Goal: Navigation & Orientation: Find specific page/section

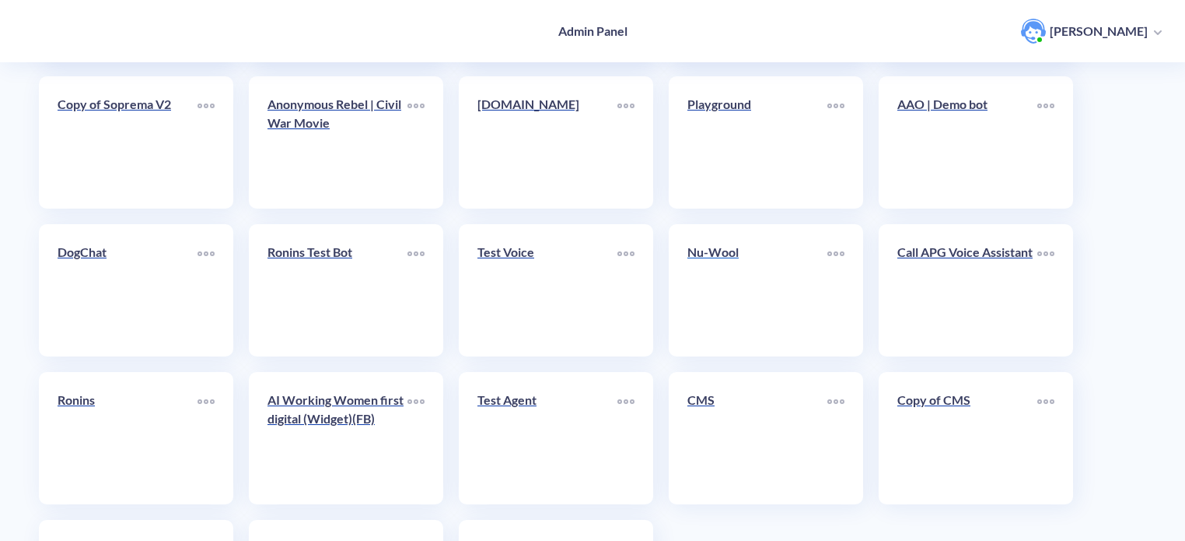
scroll to position [389, 0]
click at [758, 284] on link "Nu-Wool" at bounding box center [758, 289] width 140 height 95
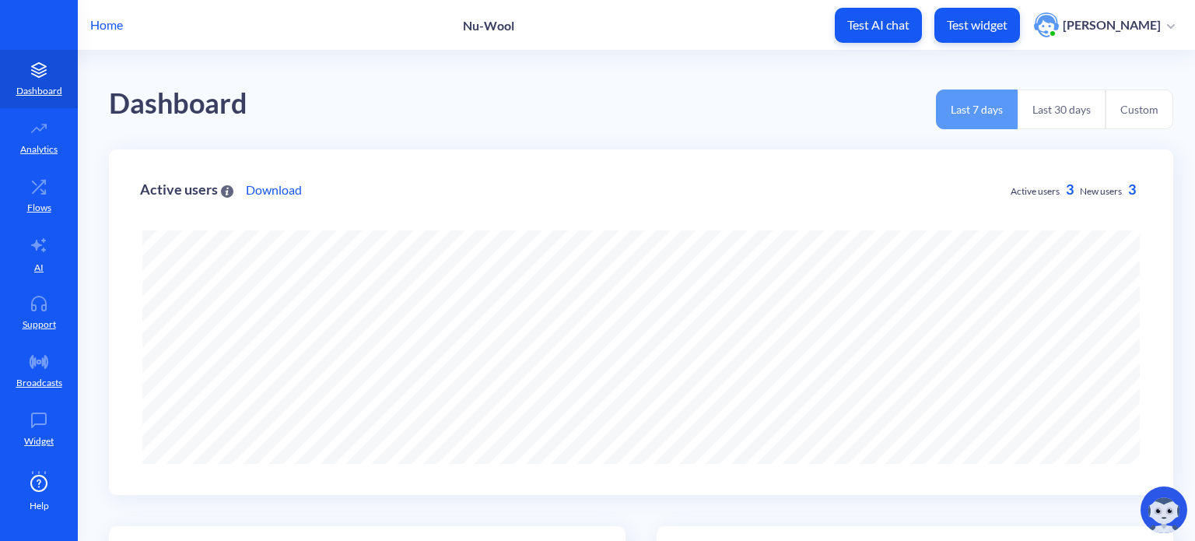
scroll to position [541, 1195]
click at [54, 250] on link "AI" at bounding box center [39, 254] width 78 height 58
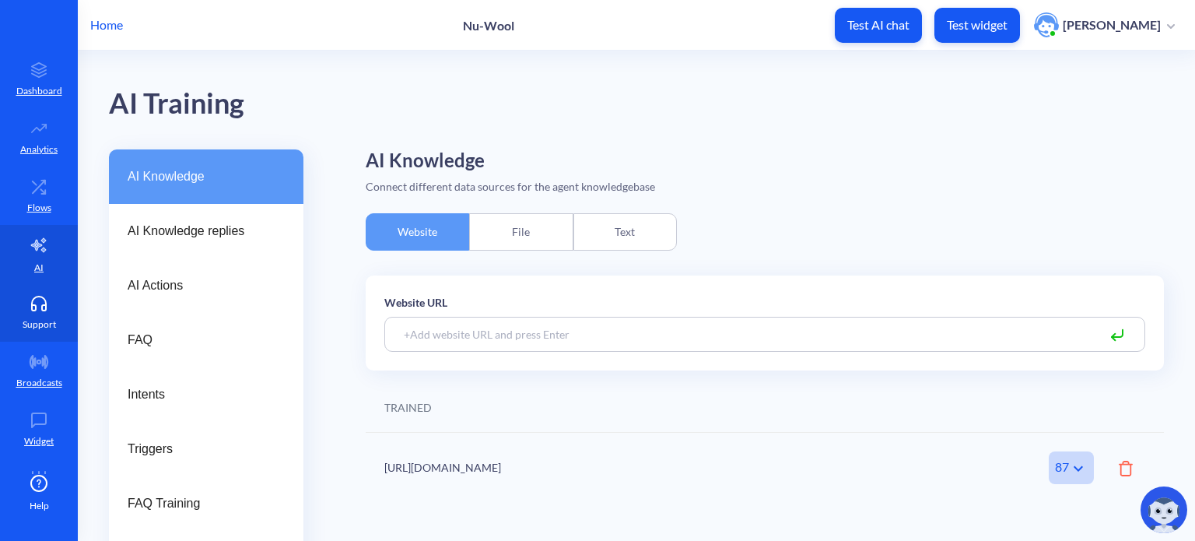
click at [40, 318] on p "Support" at bounding box center [39, 324] width 33 height 14
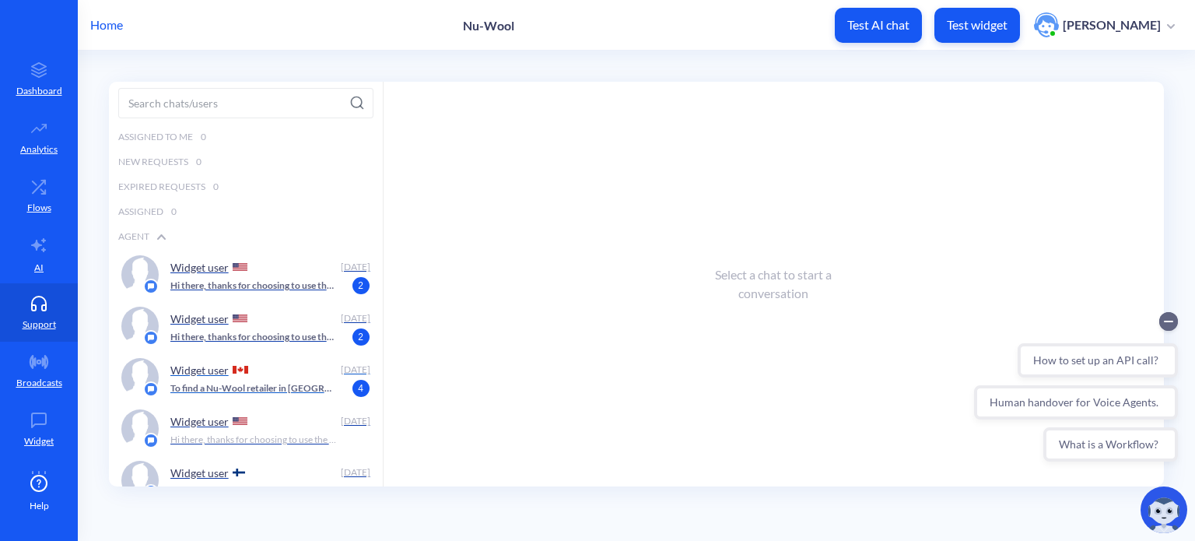
click at [310, 390] on p "To find a Nu-Wool retailer in [GEOGRAPHIC_DATA], you can use our "Product Locat…" at bounding box center [253, 388] width 167 height 14
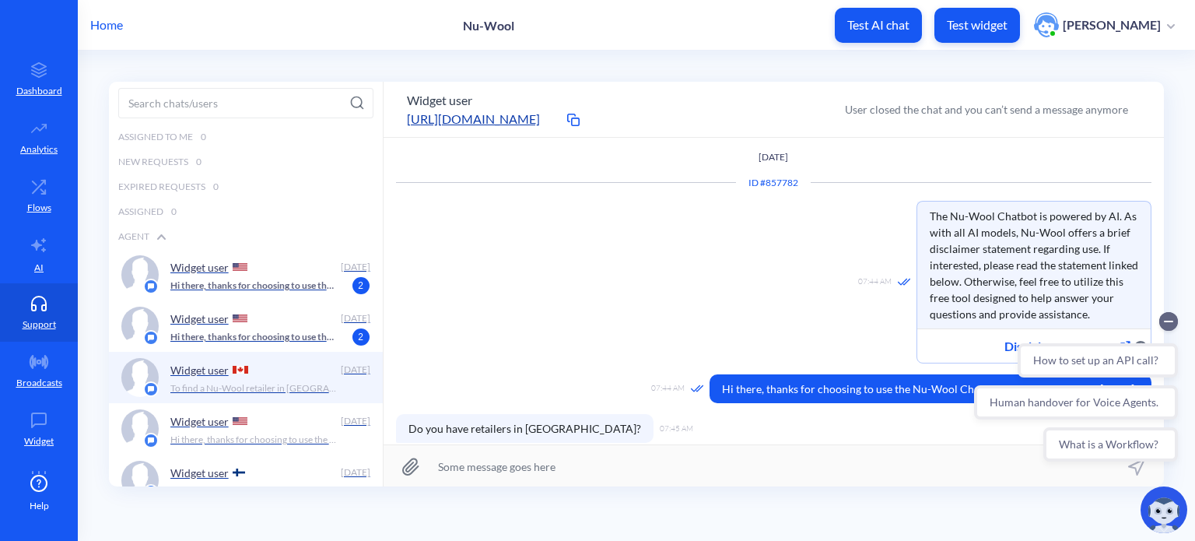
scroll to position [108, 0]
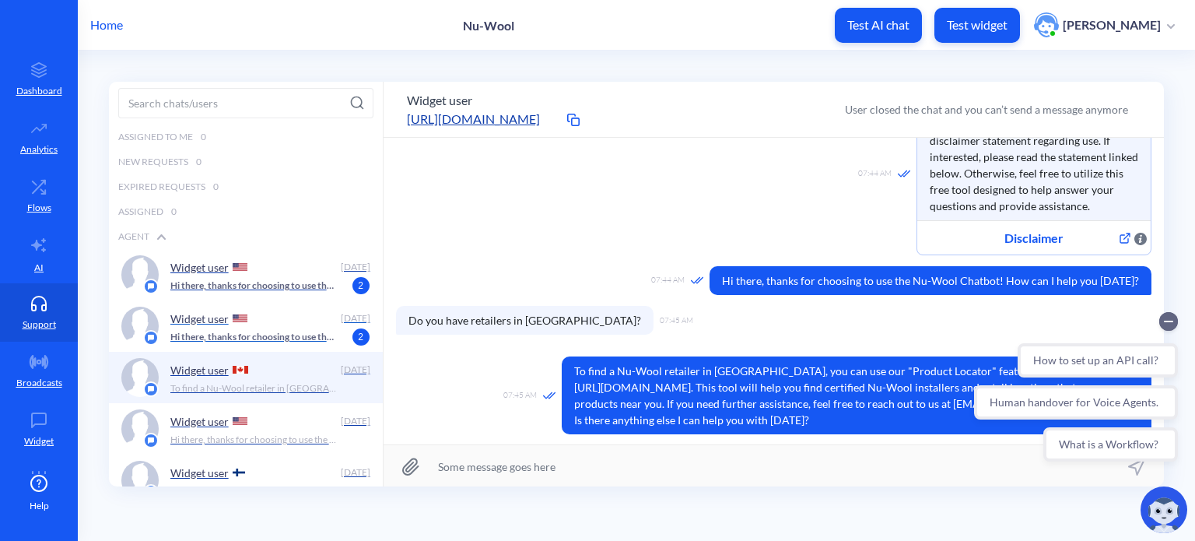
click at [261, 322] on div "Widget user" at bounding box center [252, 317] width 164 height 23
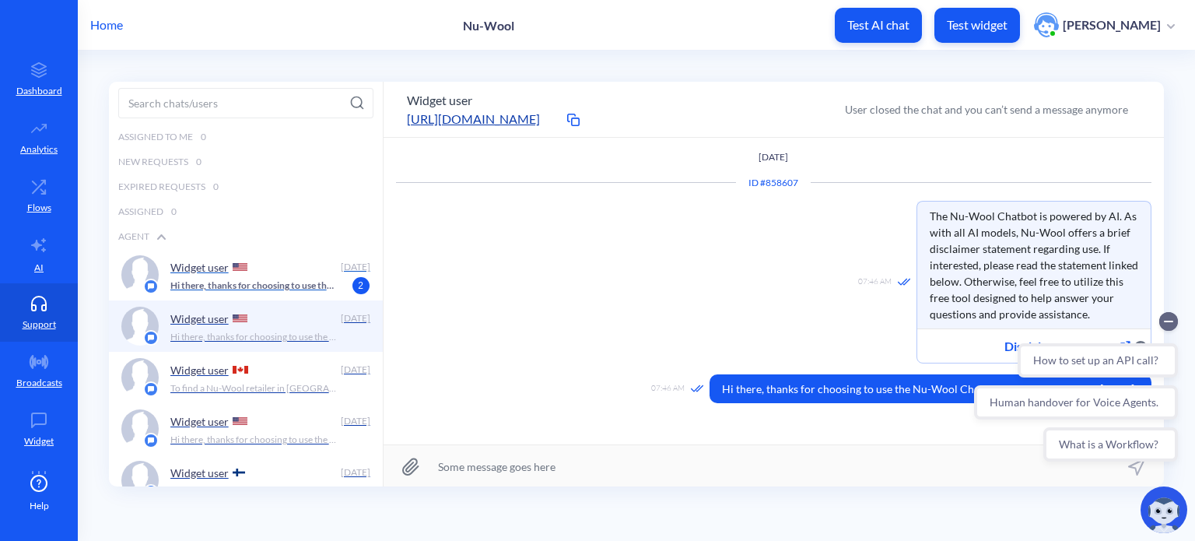
click at [281, 283] on p "Hi there, thanks for choosing to use the Nu-Wool Chatbot! How can I help you [D…" at bounding box center [253, 285] width 167 height 14
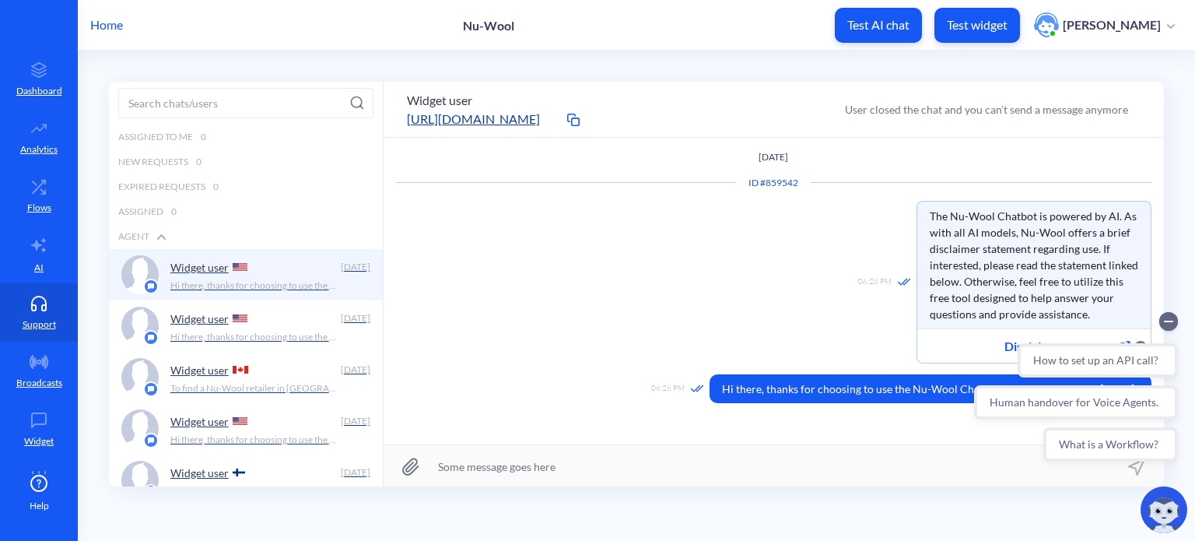
click at [108, 23] on p "Home" at bounding box center [106, 25] width 33 height 19
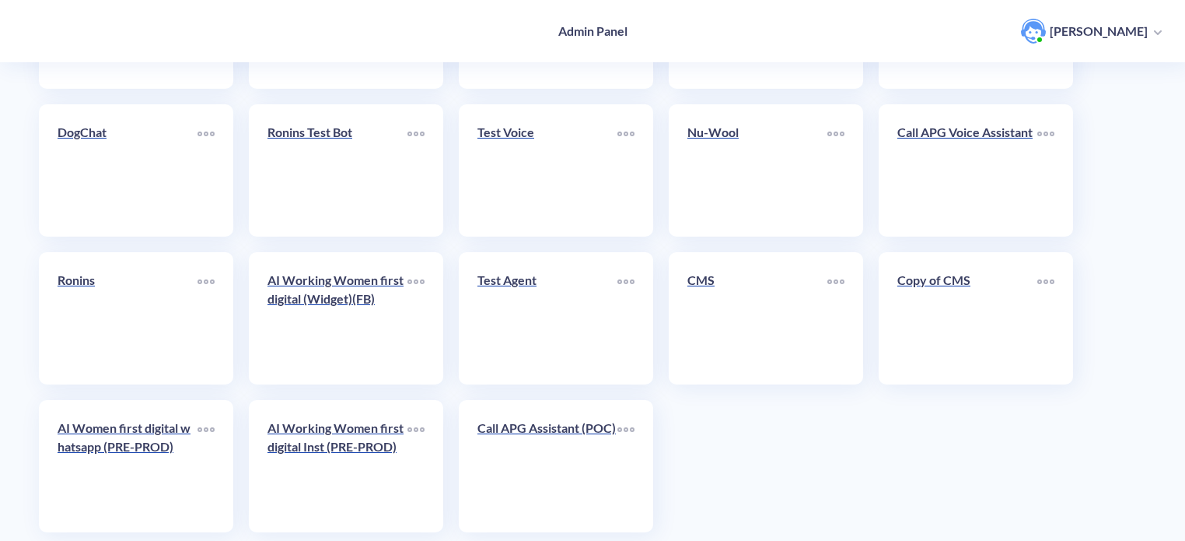
scroll to position [538, 0]
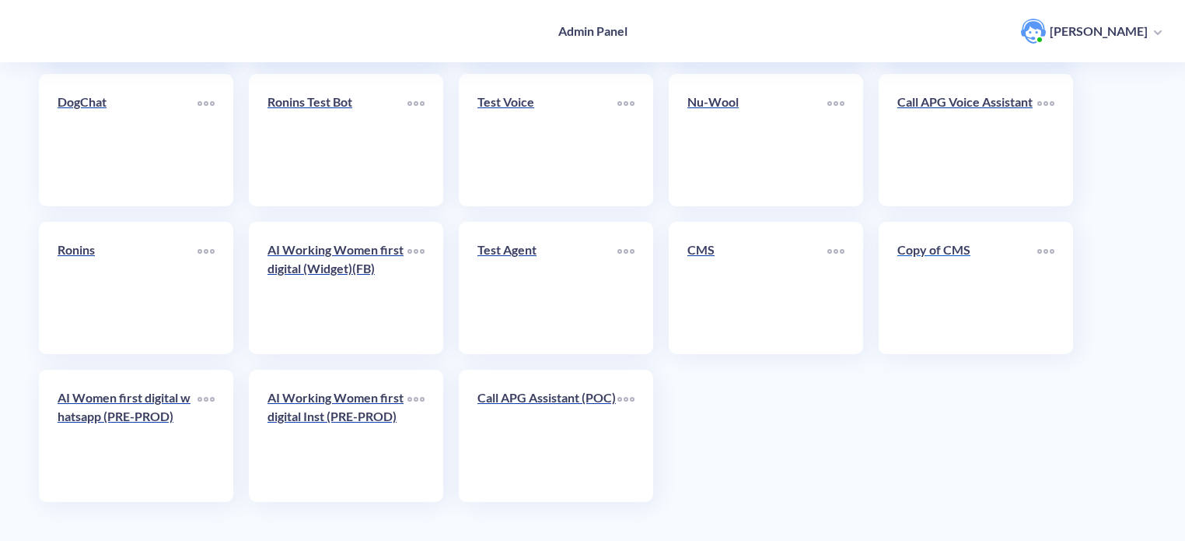
click at [950, 299] on link "Copy of CMS" at bounding box center [968, 287] width 140 height 95
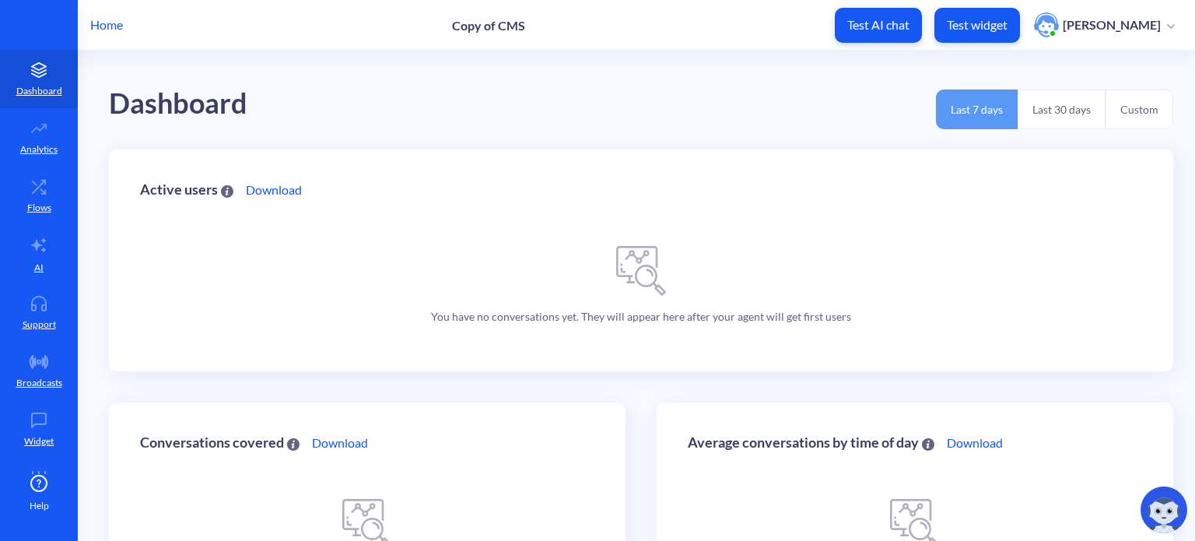
click at [107, 36] on div "Home Copy of CMS Test AI chat Test widget [PERSON_NAME]" at bounding box center [597, 25] width 1195 height 50
click at [108, 25] on p "Home" at bounding box center [106, 25] width 33 height 19
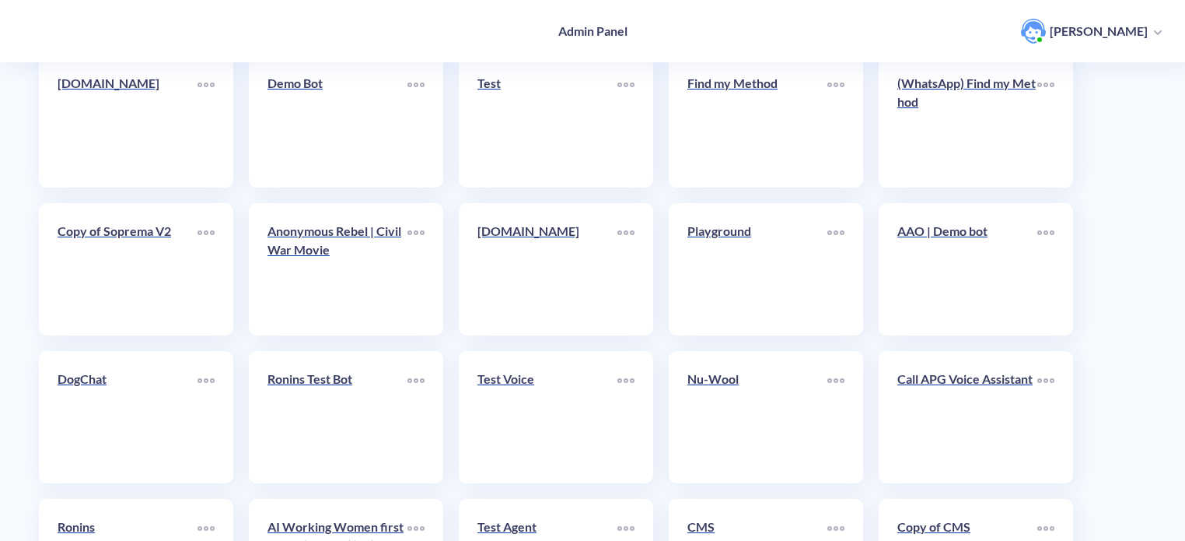
scroll to position [538, 0]
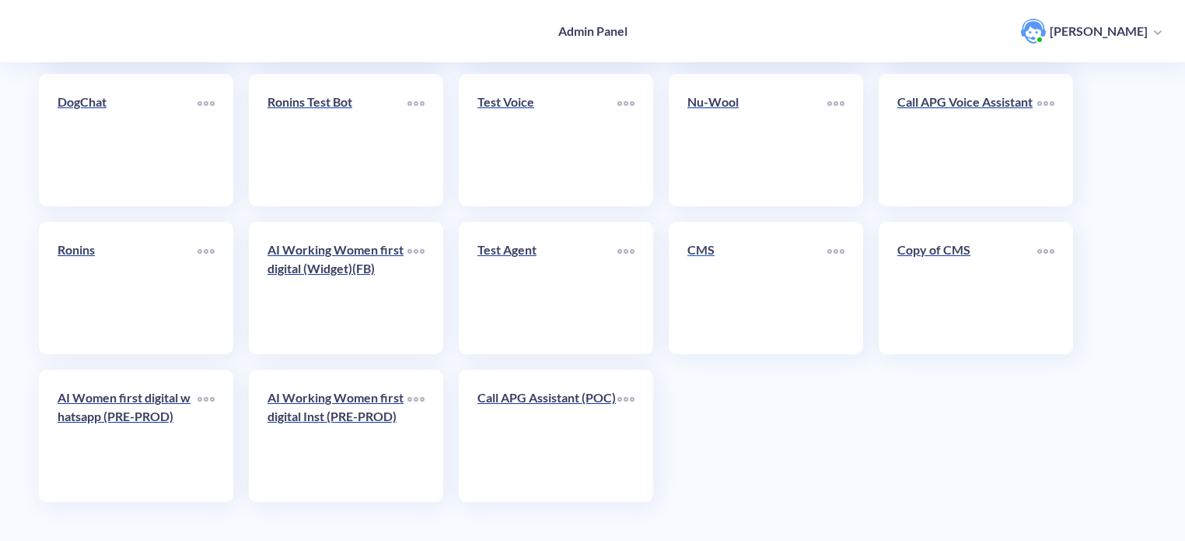
click at [743, 273] on link "CMS" at bounding box center [758, 287] width 140 height 95
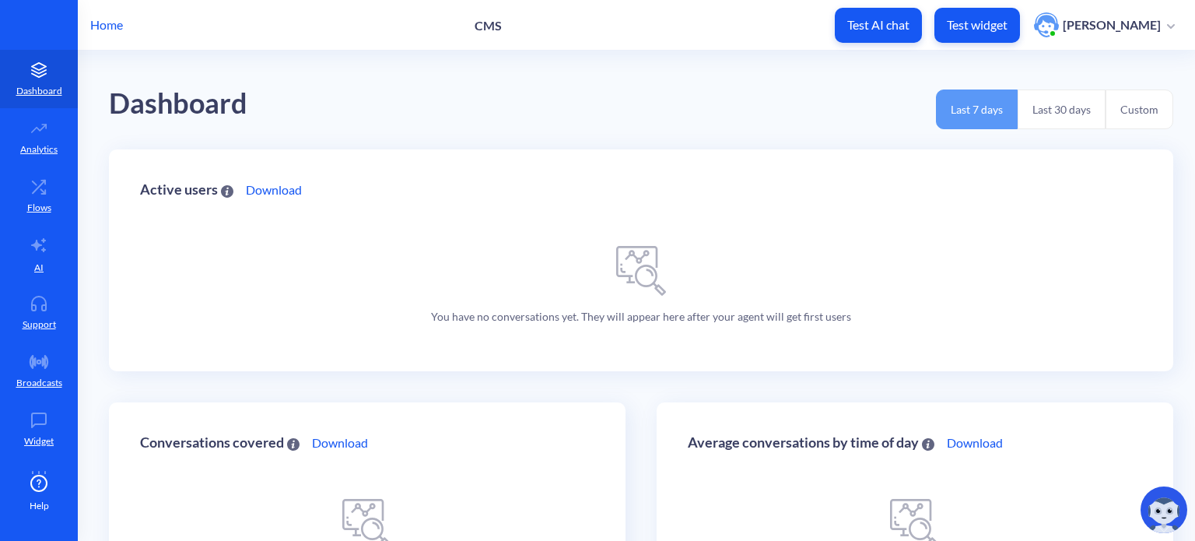
click at [96, 34] on div "Home CMS Test AI chat Test widget [PERSON_NAME]" at bounding box center [597, 25] width 1195 height 50
click at [101, 28] on p "Home" at bounding box center [106, 25] width 33 height 19
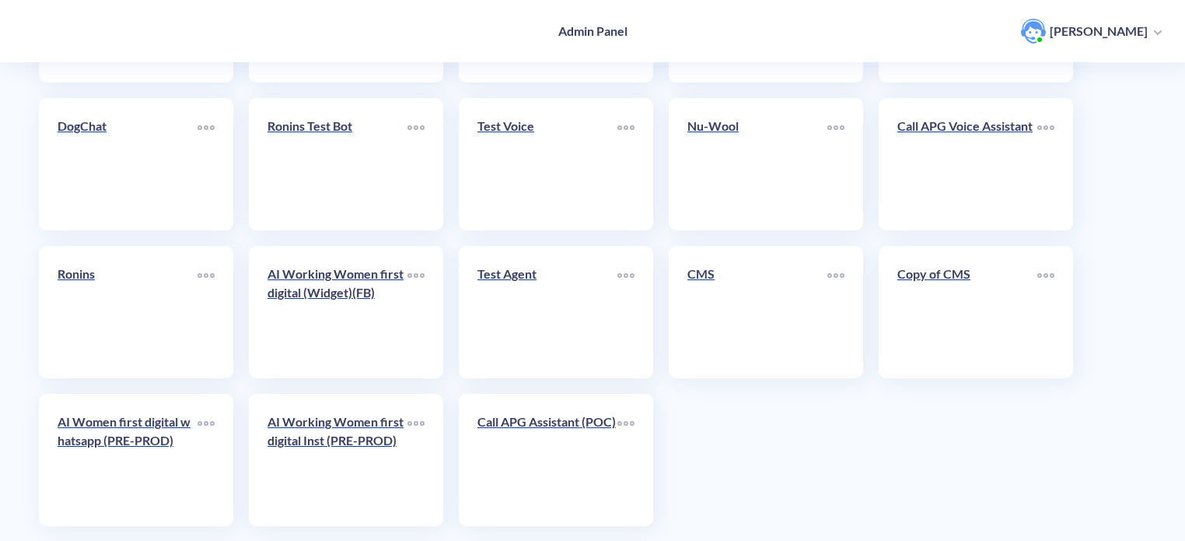
scroll to position [538, 0]
